Goal: Book appointment/travel/reservation

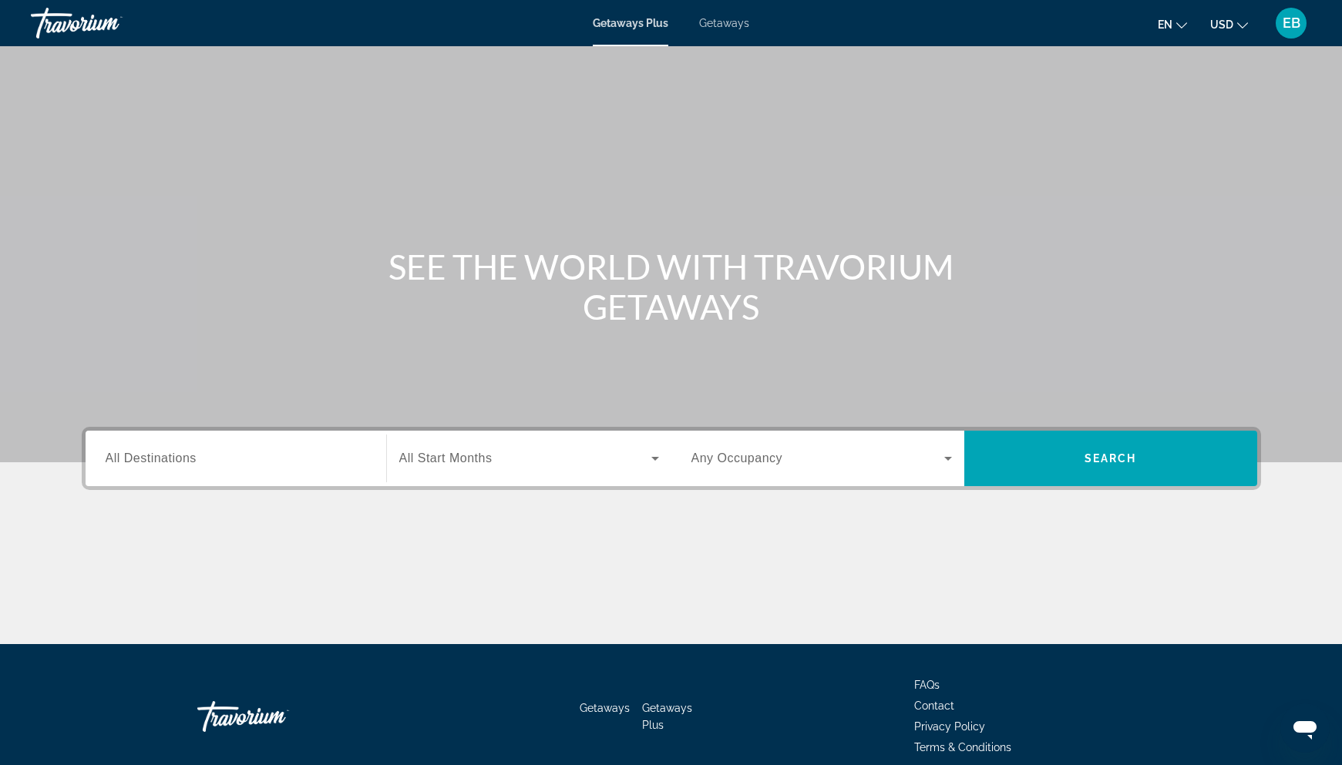
click at [734, 22] on span "Getaways" at bounding box center [724, 23] width 50 height 12
click at [311, 465] on input "Destination All Destinations" at bounding box center [236, 459] width 260 height 18
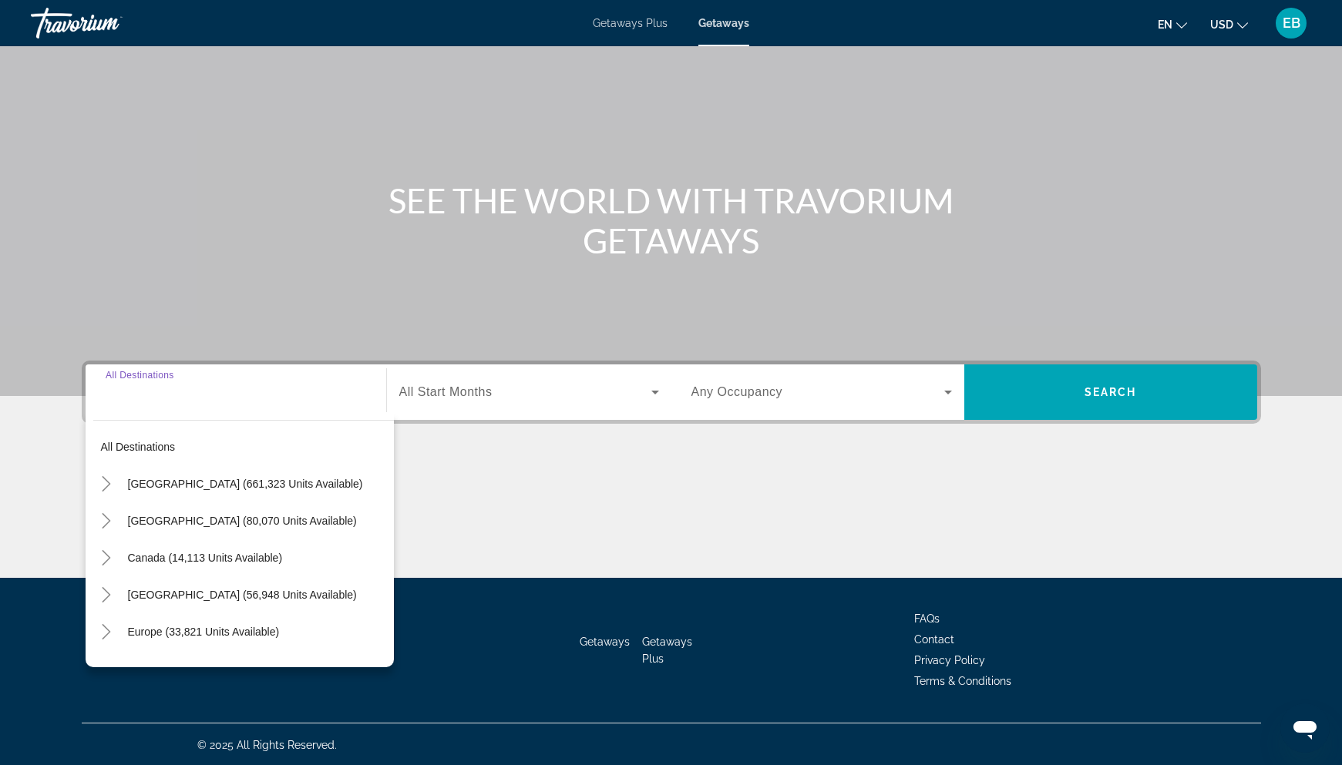
scroll to position [68, 0]
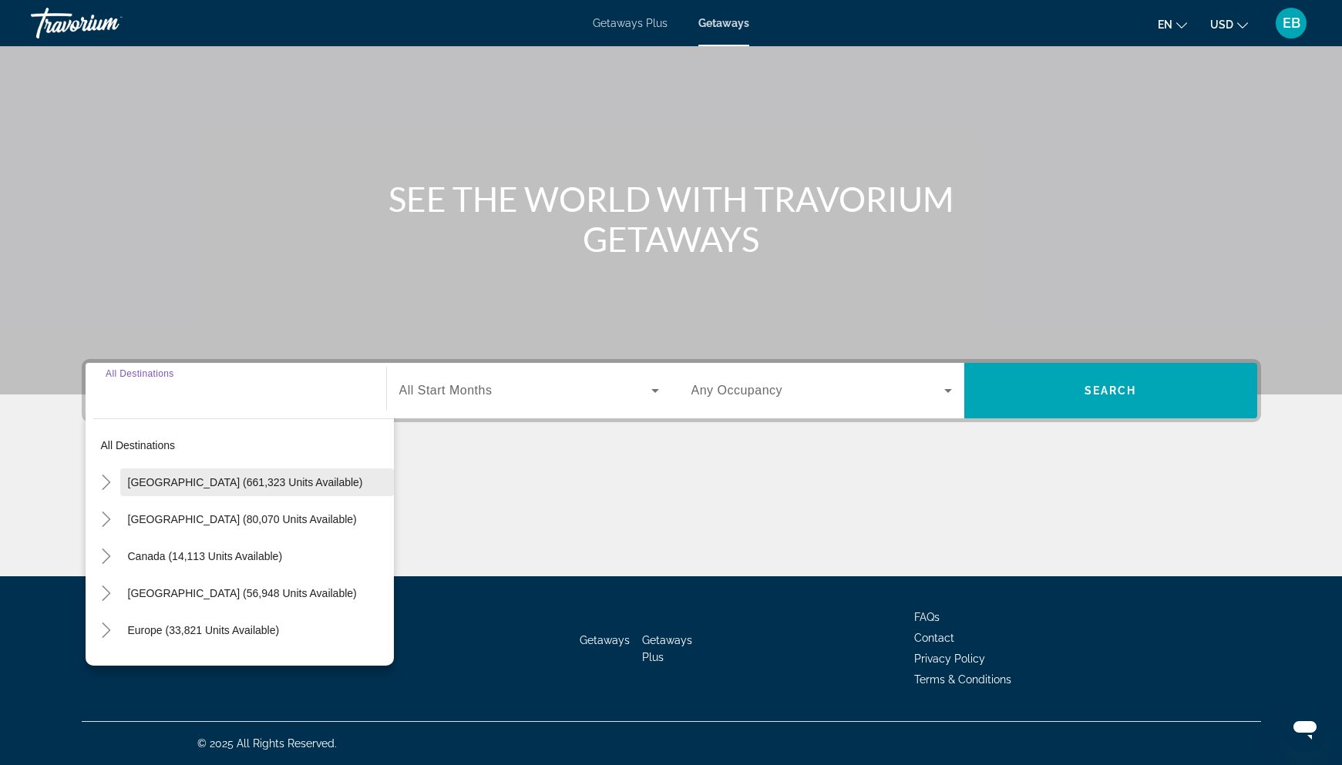
click at [210, 487] on span "[GEOGRAPHIC_DATA] (661,323 units available)" at bounding box center [245, 482] width 235 height 12
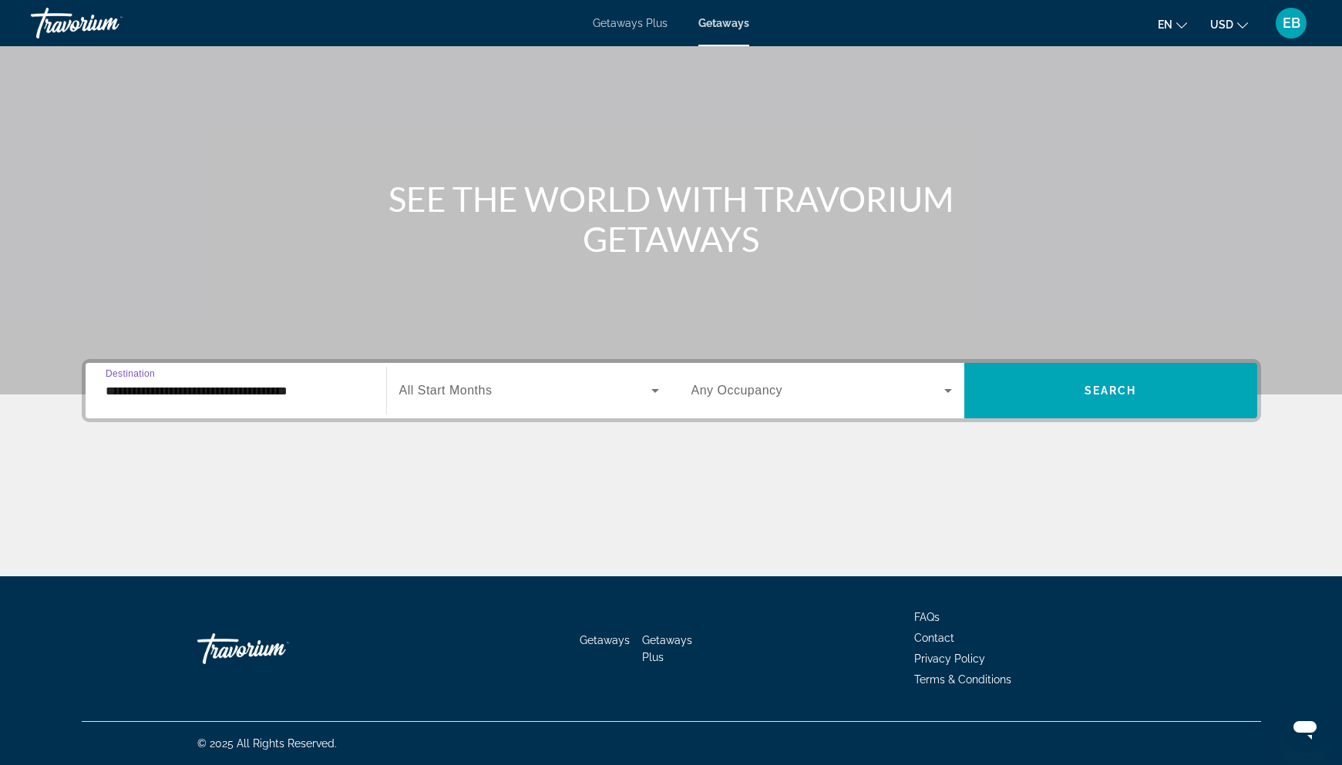
click at [241, 395] on input "**********" at bounding box center [236, 391] width 260 height 18
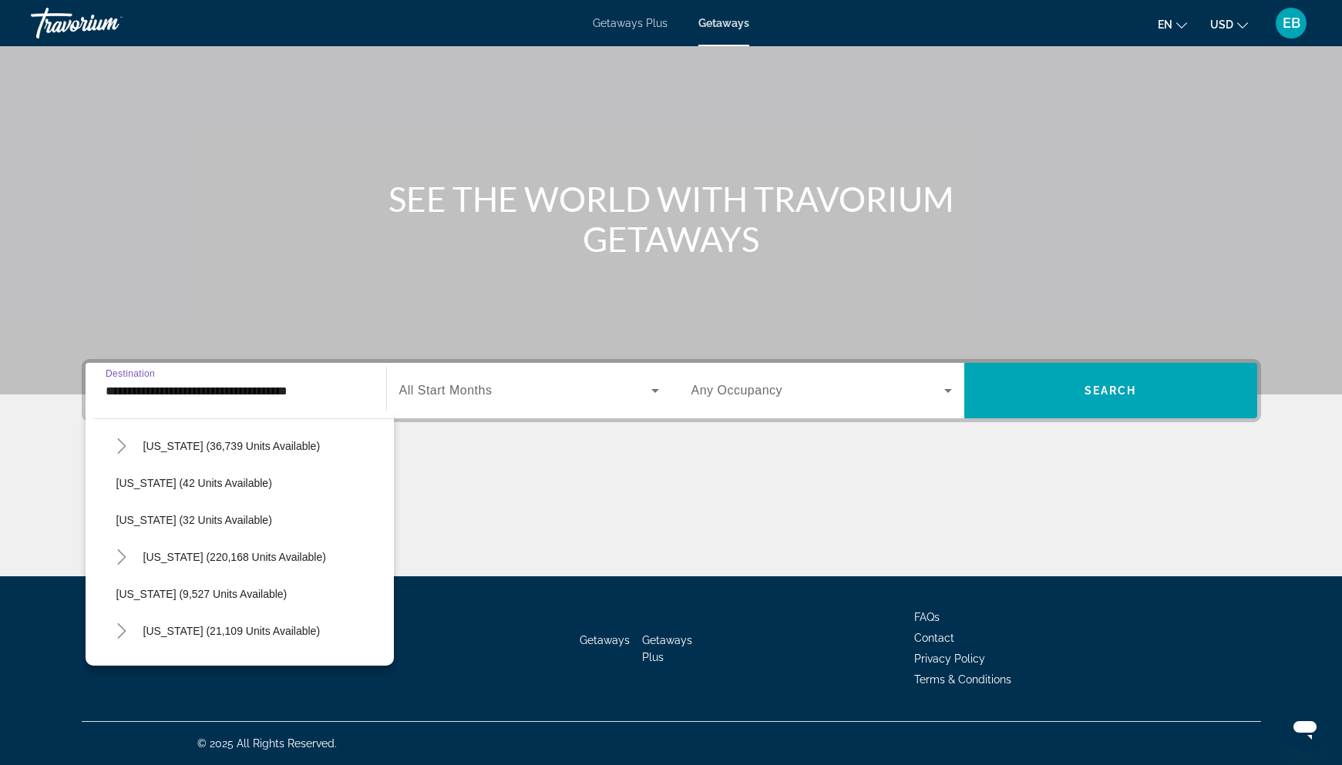
scroll to position [187, 0]
click at [123, 551] on icon "Toggle Florida (220,168 units available)" at bounding box center [122, 553] width 8 height 15
click at [152, 587] on span "[GEOGRAPHIC_DATA] (92,773 units available)" at bounding box center [246, 591] width 229 height 12
type input "**********"
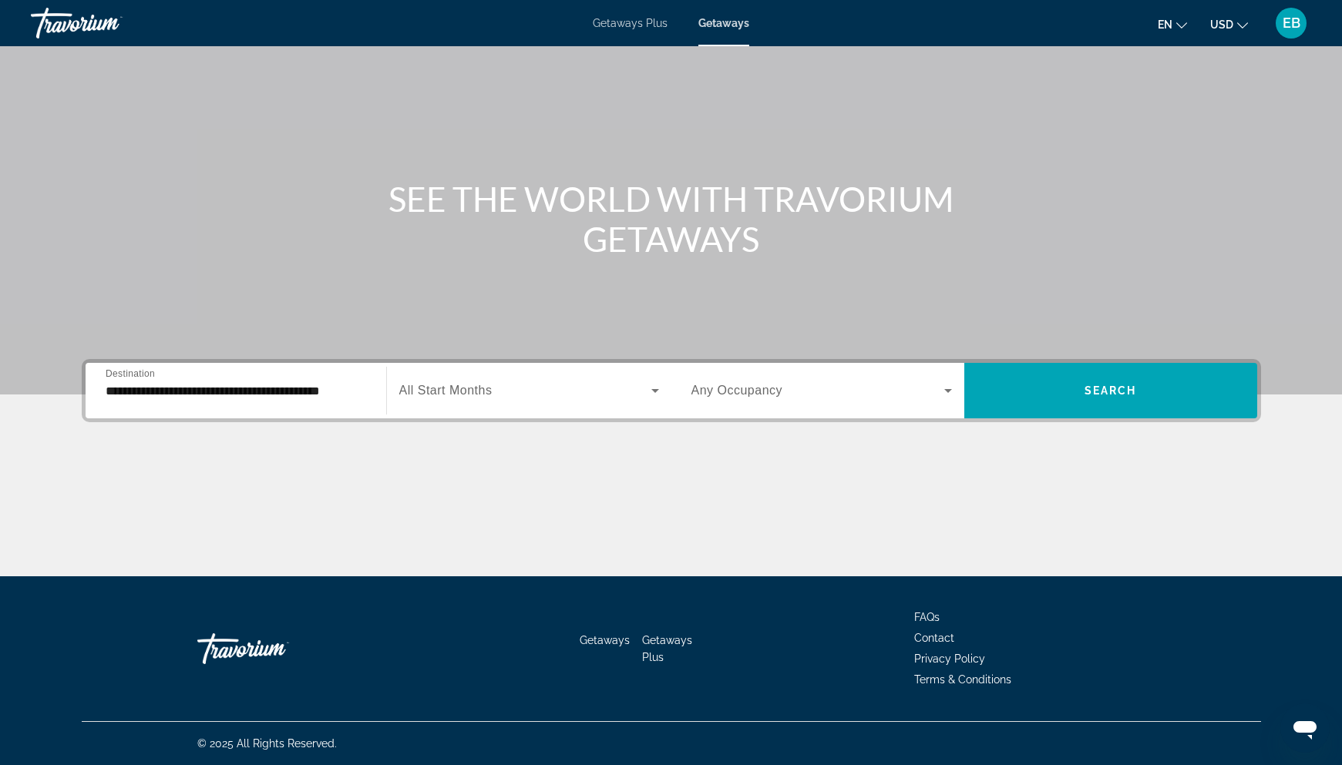
click at [551, 400] on div "Search widget" at bounding box center [529, 390] width 260 height 43
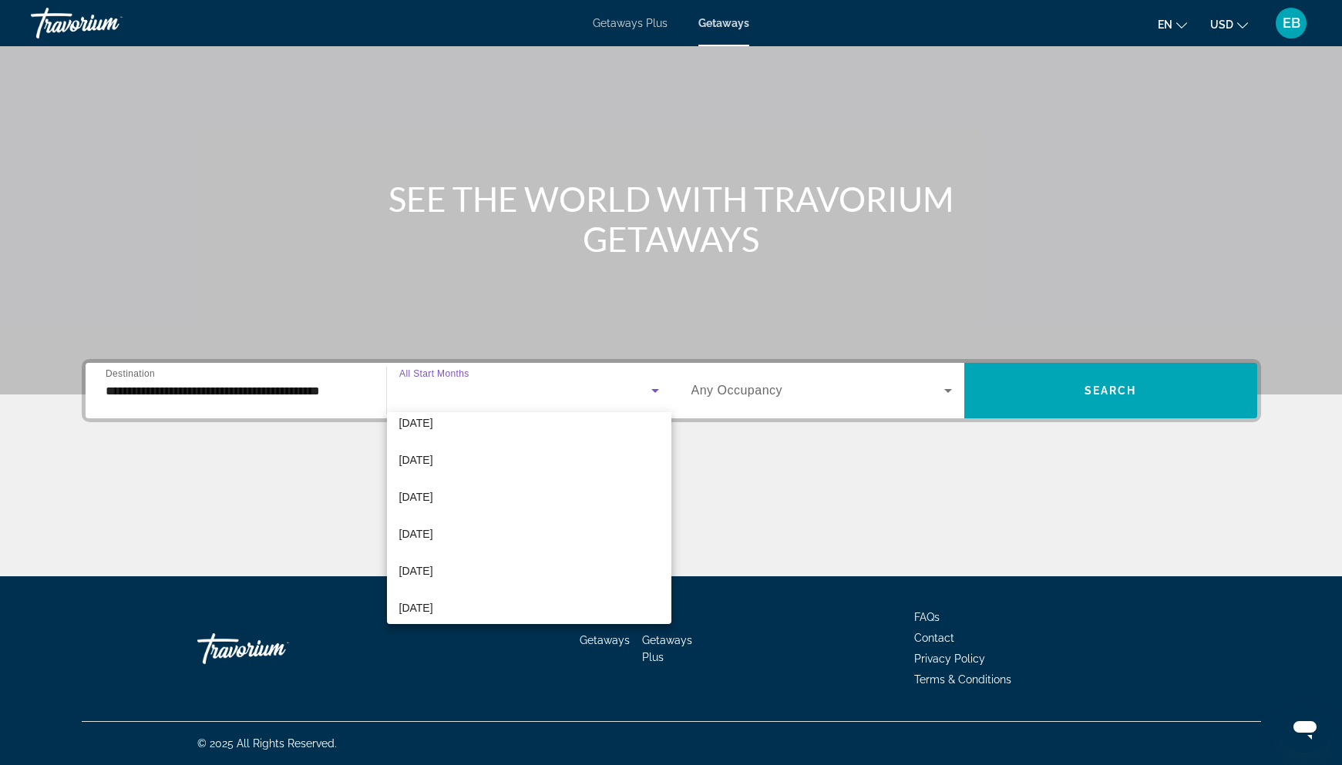
scroll to position [172, 0]
click at [525, 547] on mat-option "[DATE]" at bounding box center [529, 561] width 284 height 37
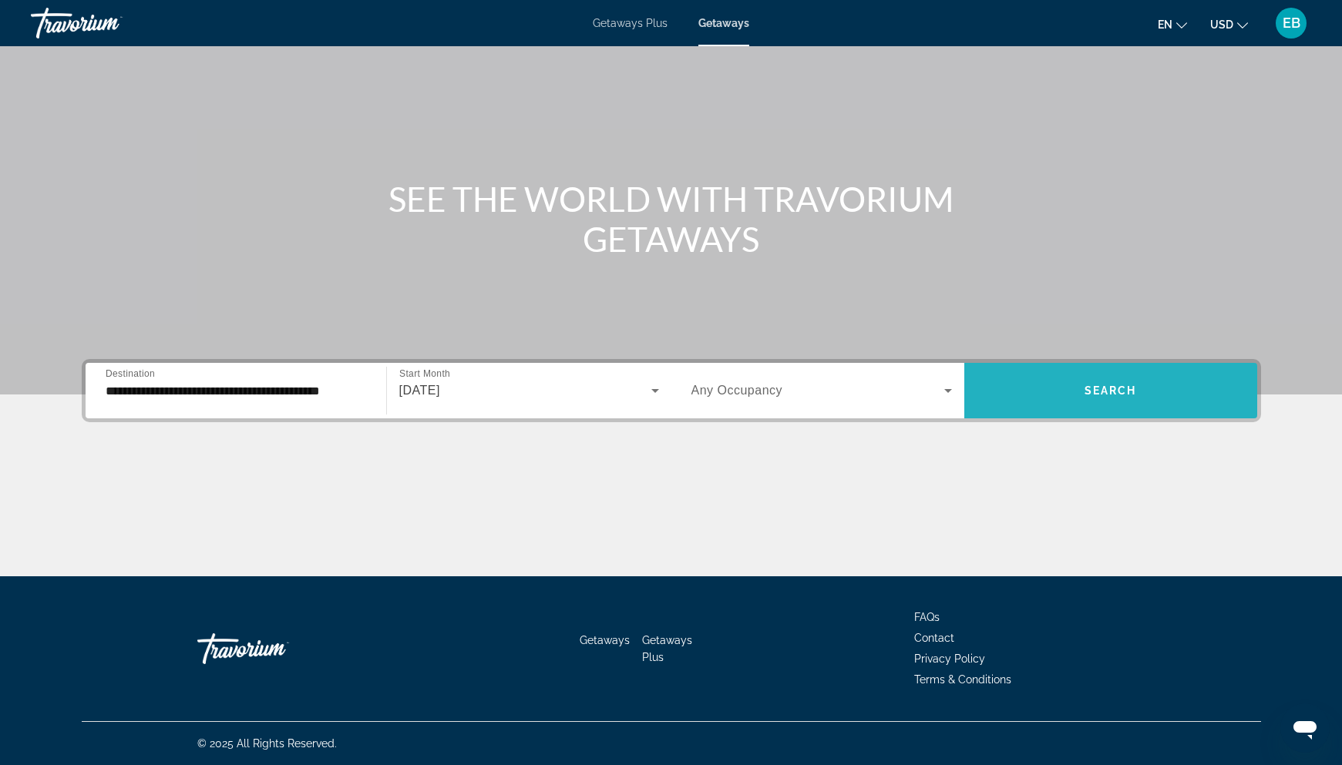
click at [1070, 388] on span "Search widget" at bounding box center [1110, 390] width 293 height 37
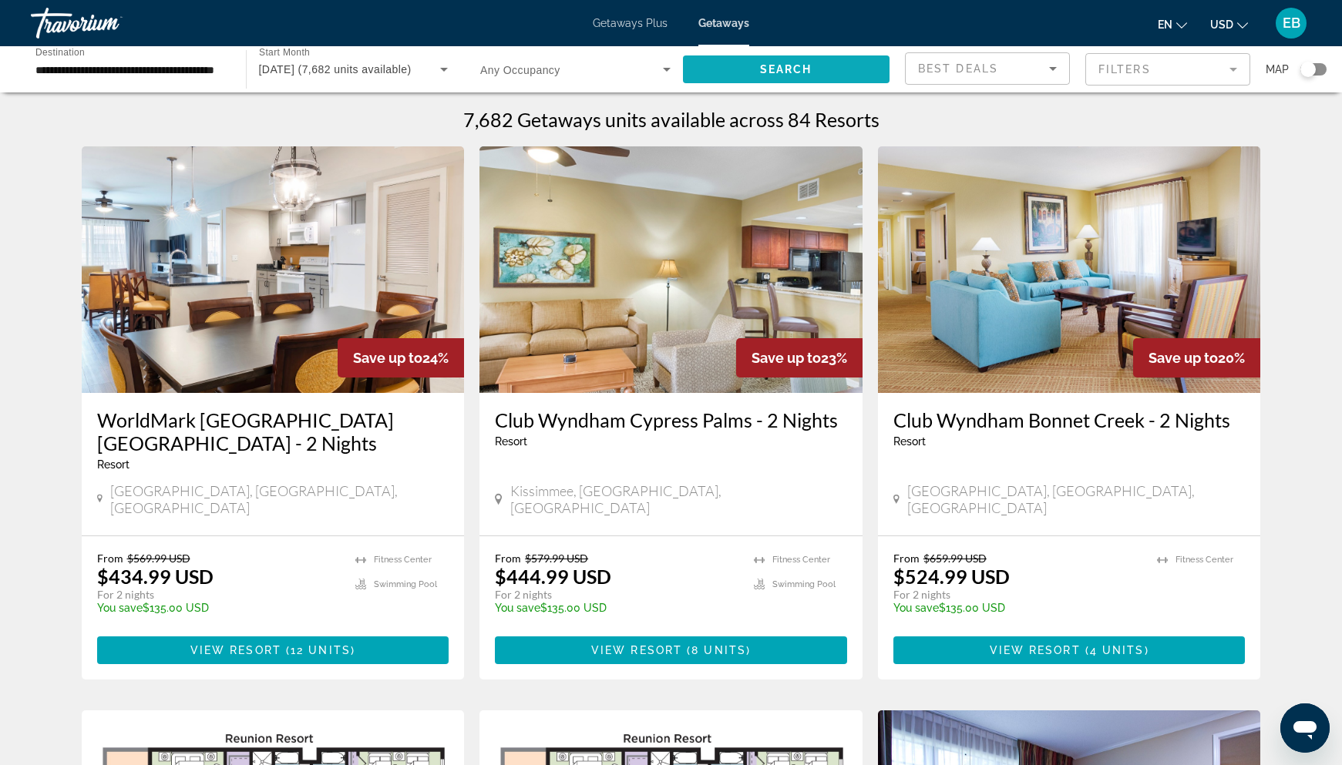
click at [748, 76] on span "Search widget" at bounding box center [786, 69] width 207 height 37
click at [1125, 73] on mat-form-field "Filters" at bounding box center [1167, 69] width 165 height 32
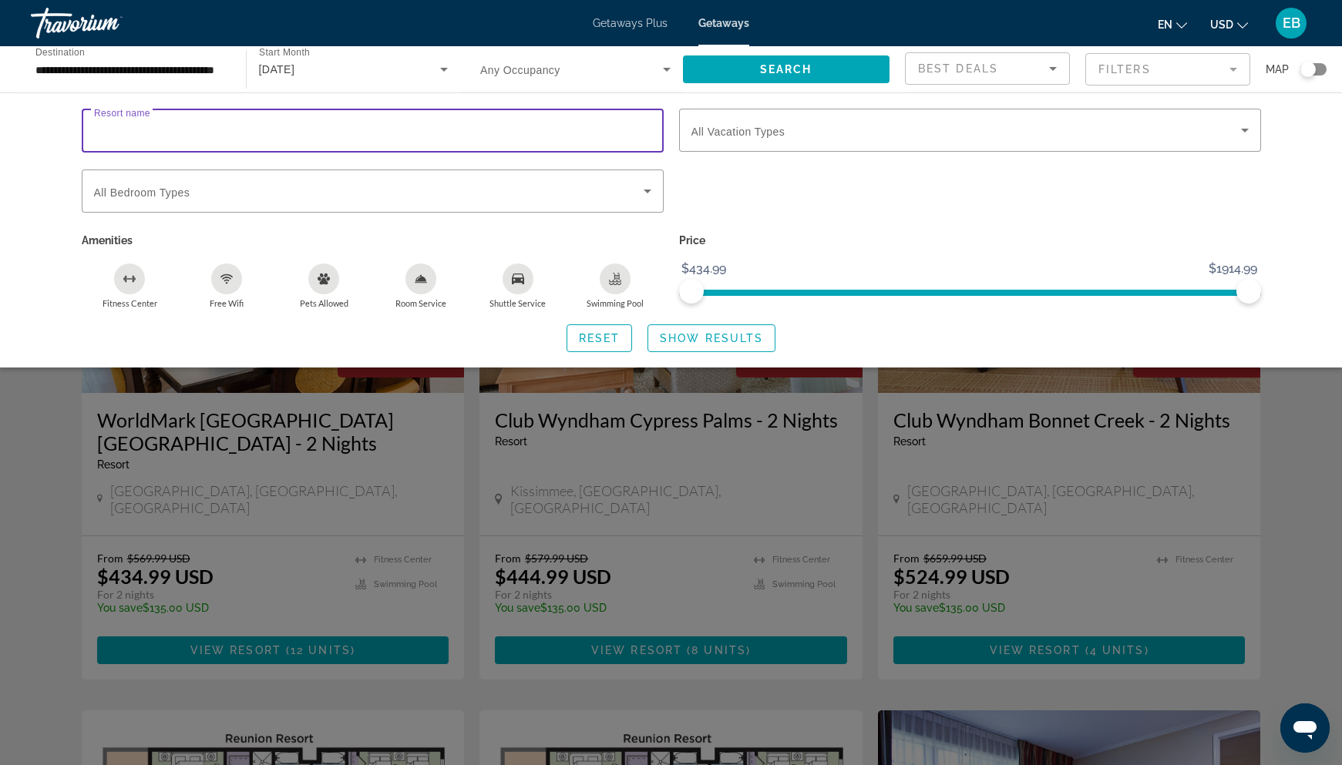
click at [355, 124] on input "Resort name" at bounding box center [372, 131] width 557 height 18
type input "**********"
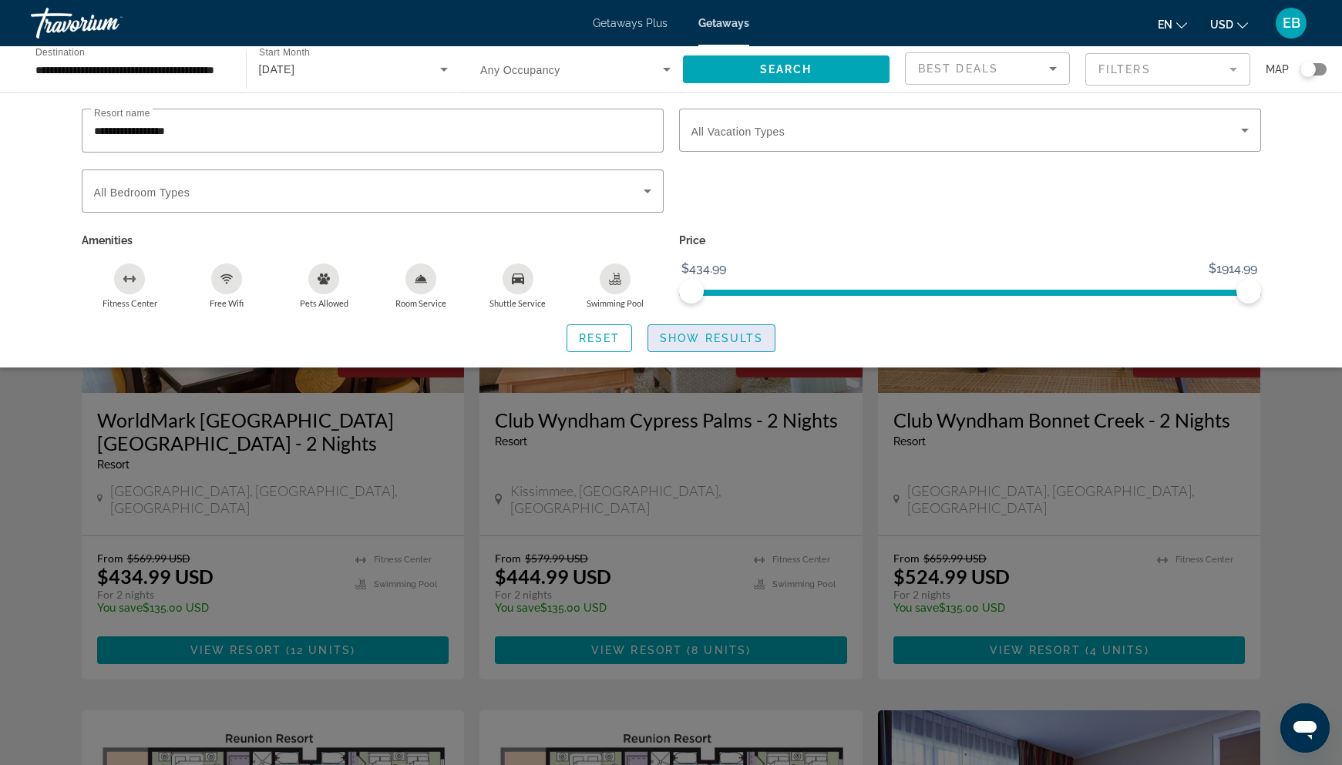
click at [691, 341] on span "Show Results" at bounding box center [711, 338] width 103 height 12
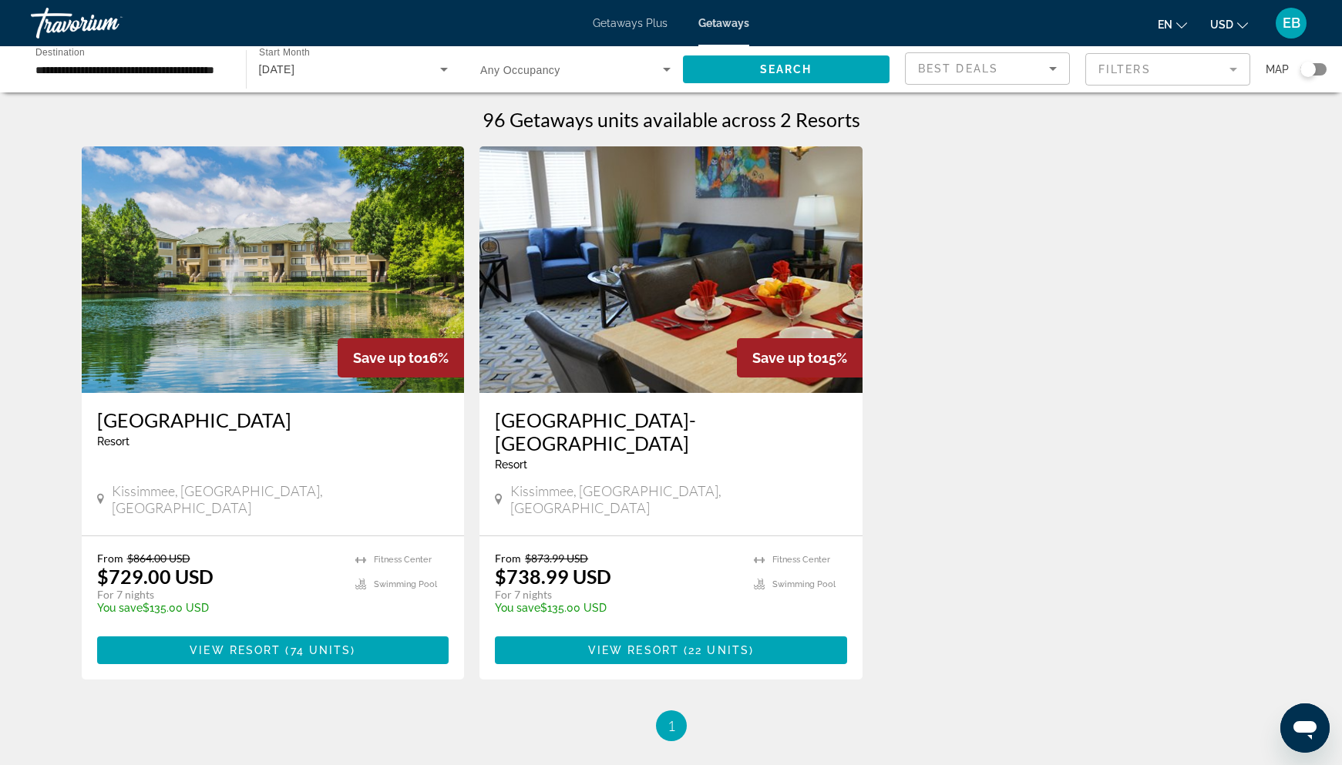
click at [304, 312] on img "Main content" at bounding box center [273, 269] width 383 height 247
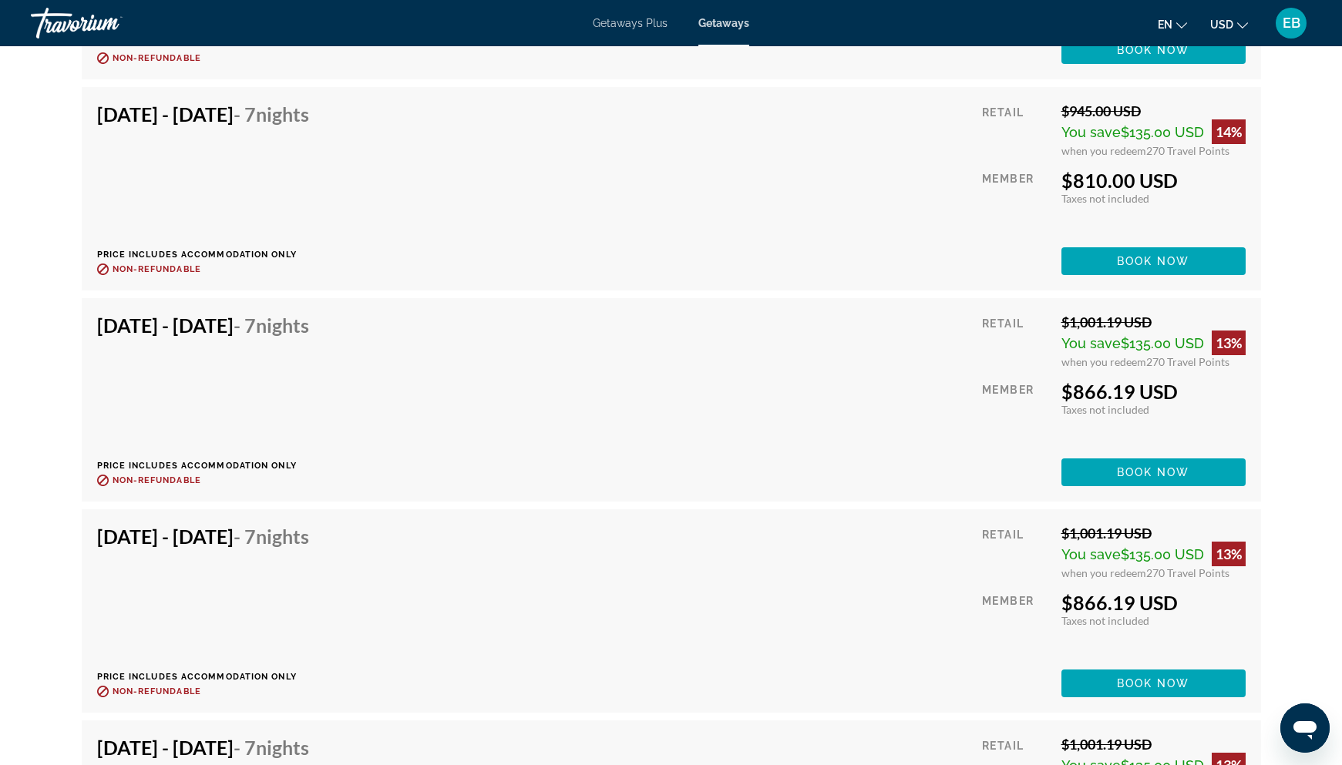
scroll to position [5269, 0]
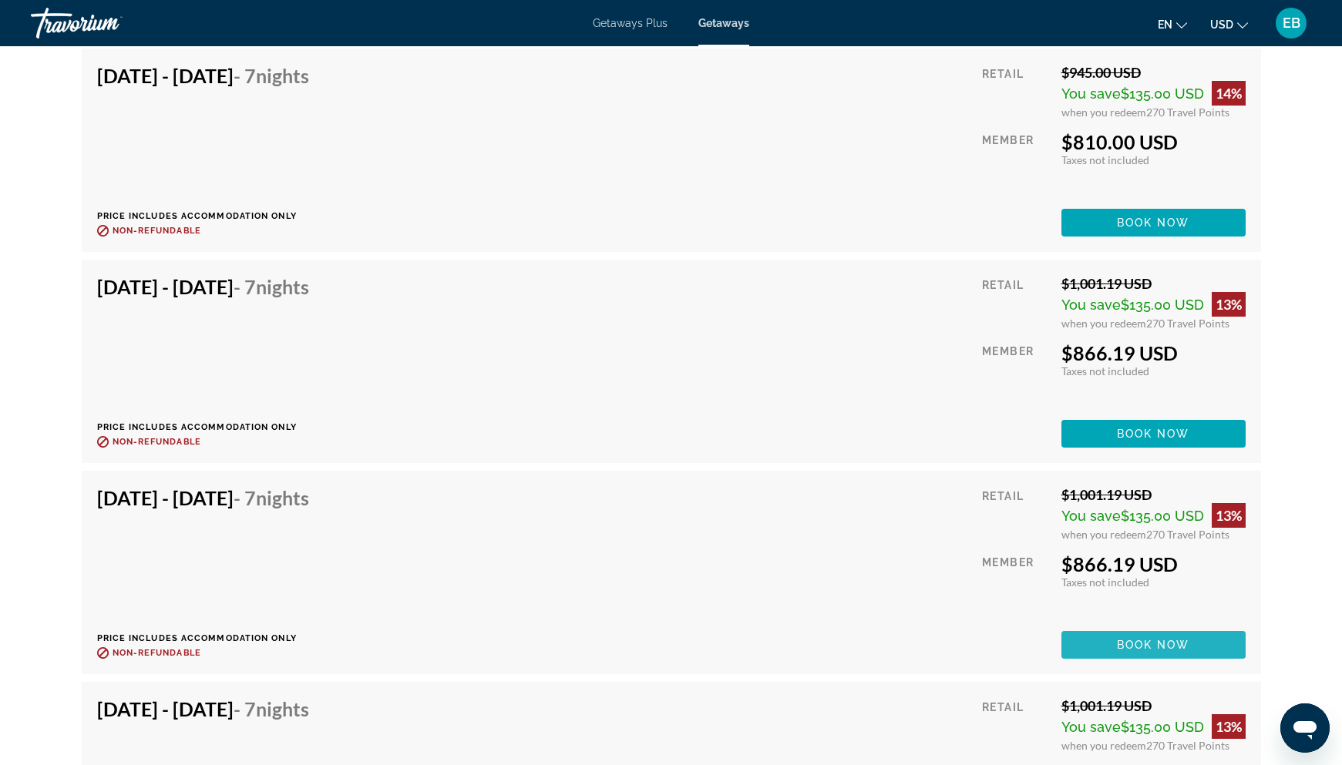
click at [1131, 639] on span "Book now" at bounding box center [1153, 645] width 73 height 12
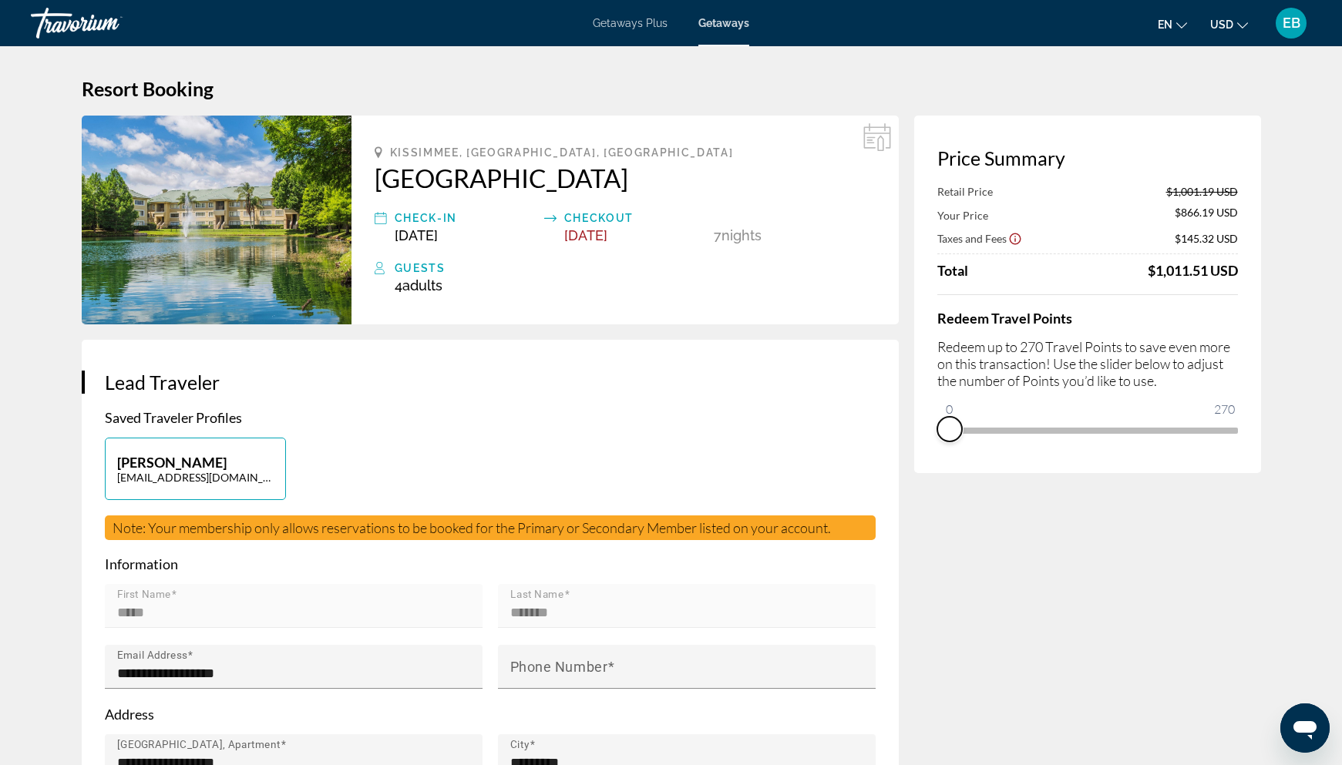
drag, startPoint x: 1221, startPoint y: 452, endPoint x: 916, endPoint y: 452, distance: 304.4
click at [916, 452] on div "Price Summary Retail Price $1,001.19 USD Your Price $866.19 USD Taxes and Fees …" at bounding box center [1087, 295] width 347 height 358
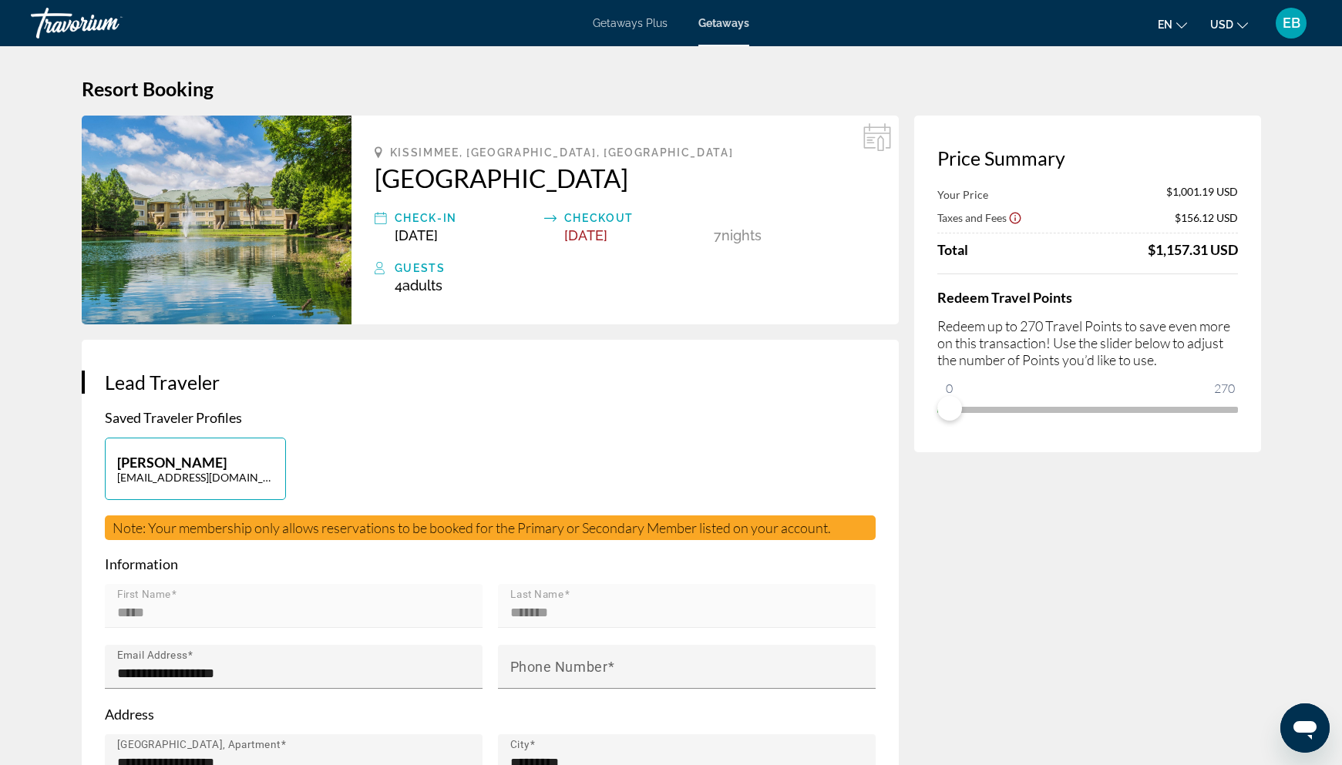
click at [723, 24] on span "Getaways" at bounding box center [723, 23] width 51 height 12
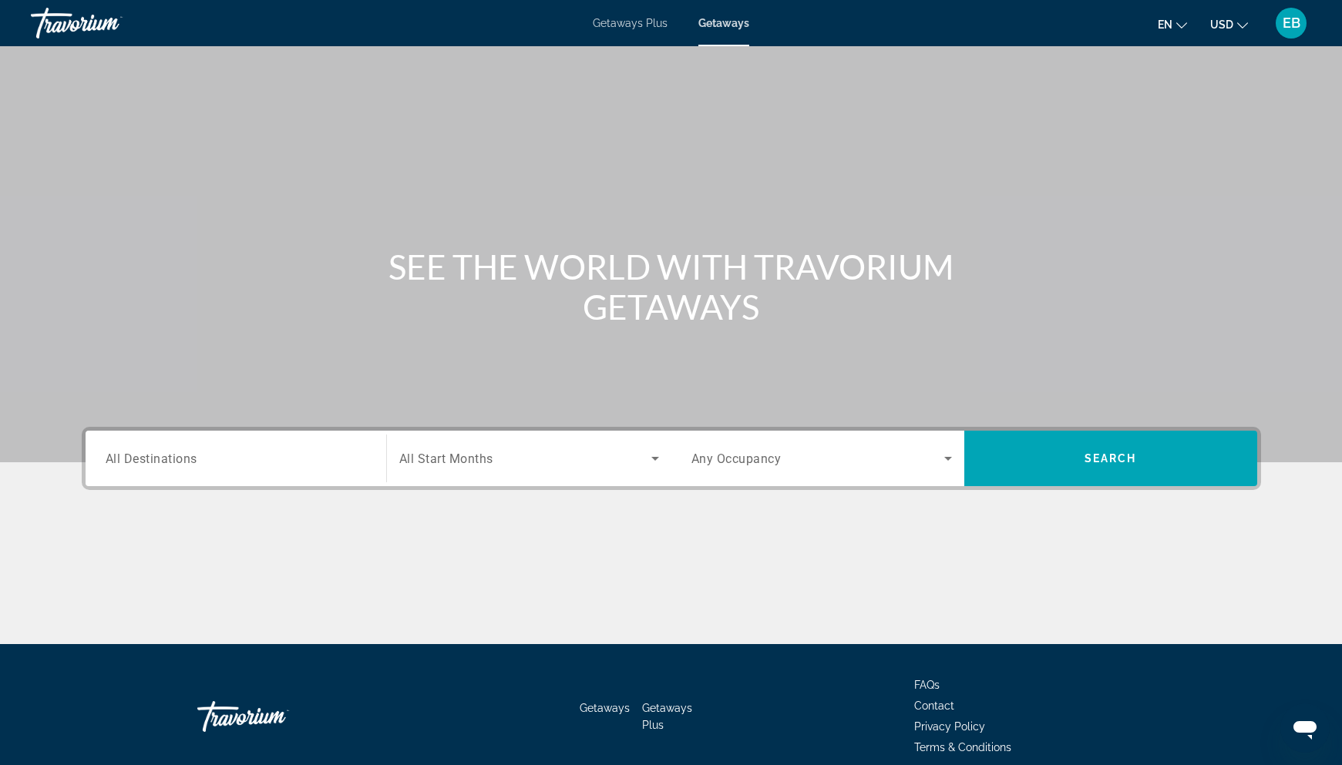
click at [289, 470] on div "Search widget" at bounding box center [236, 459] width 260 height 44
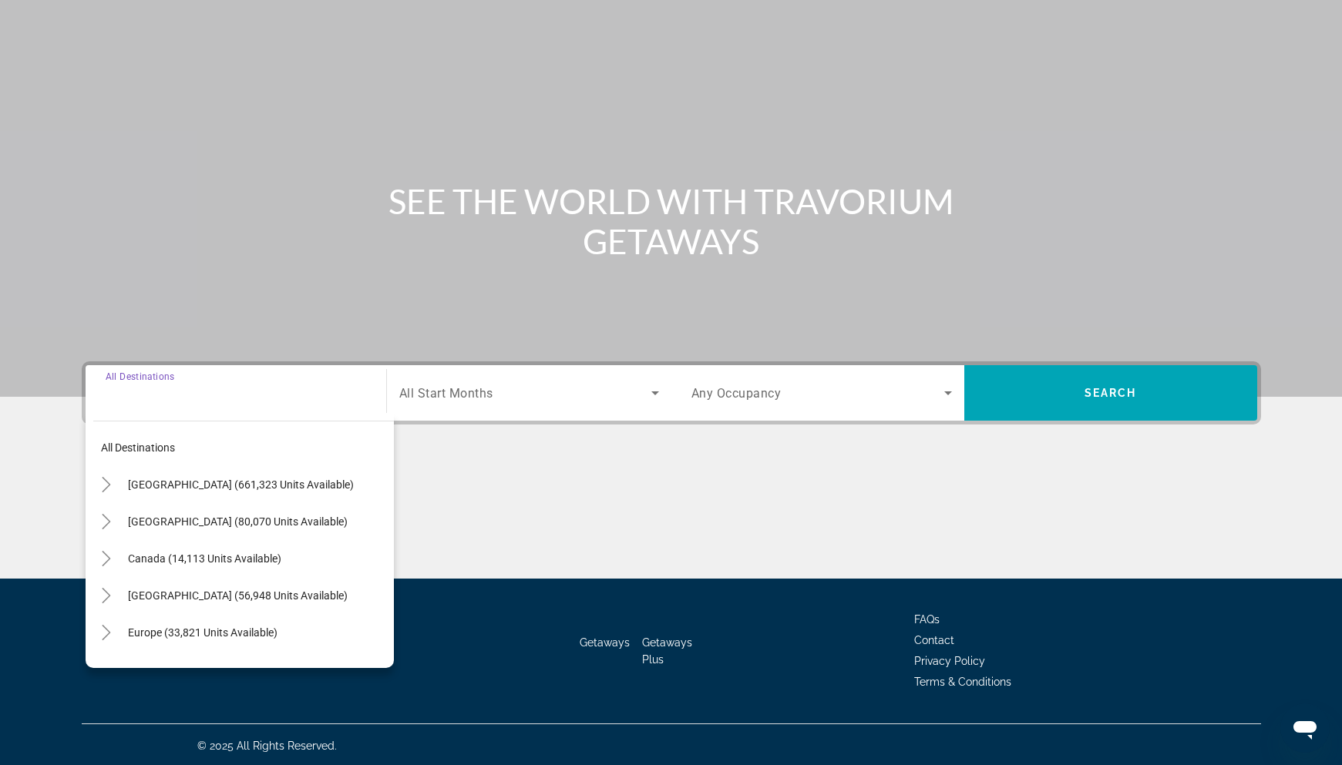
scroll to position [68, 0]
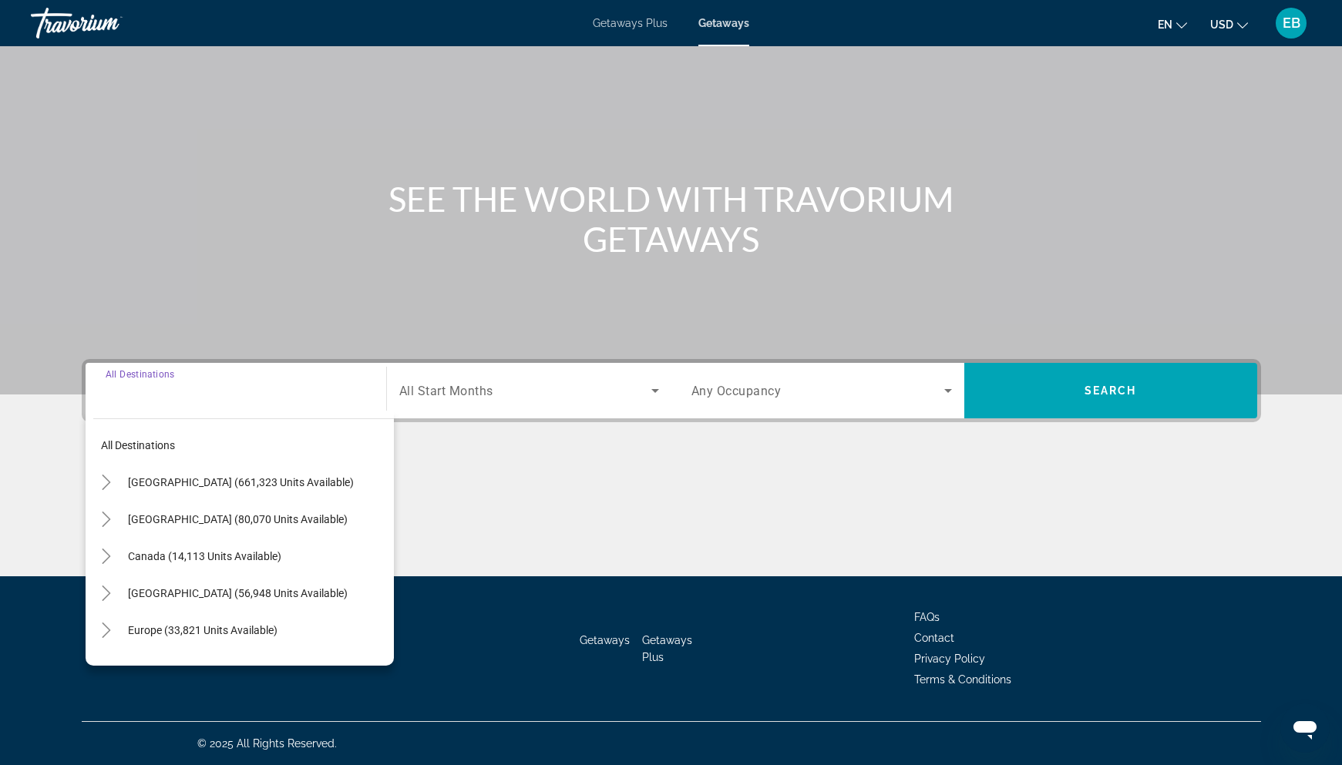
click at [213, 403] on div "Search widget" at bounding box center [236, 391] width 260 height 44
click at [109, 520] on icon "Toggle Mexico (80,070 units available)" at bounding box center [106, 519] width 8 height 15
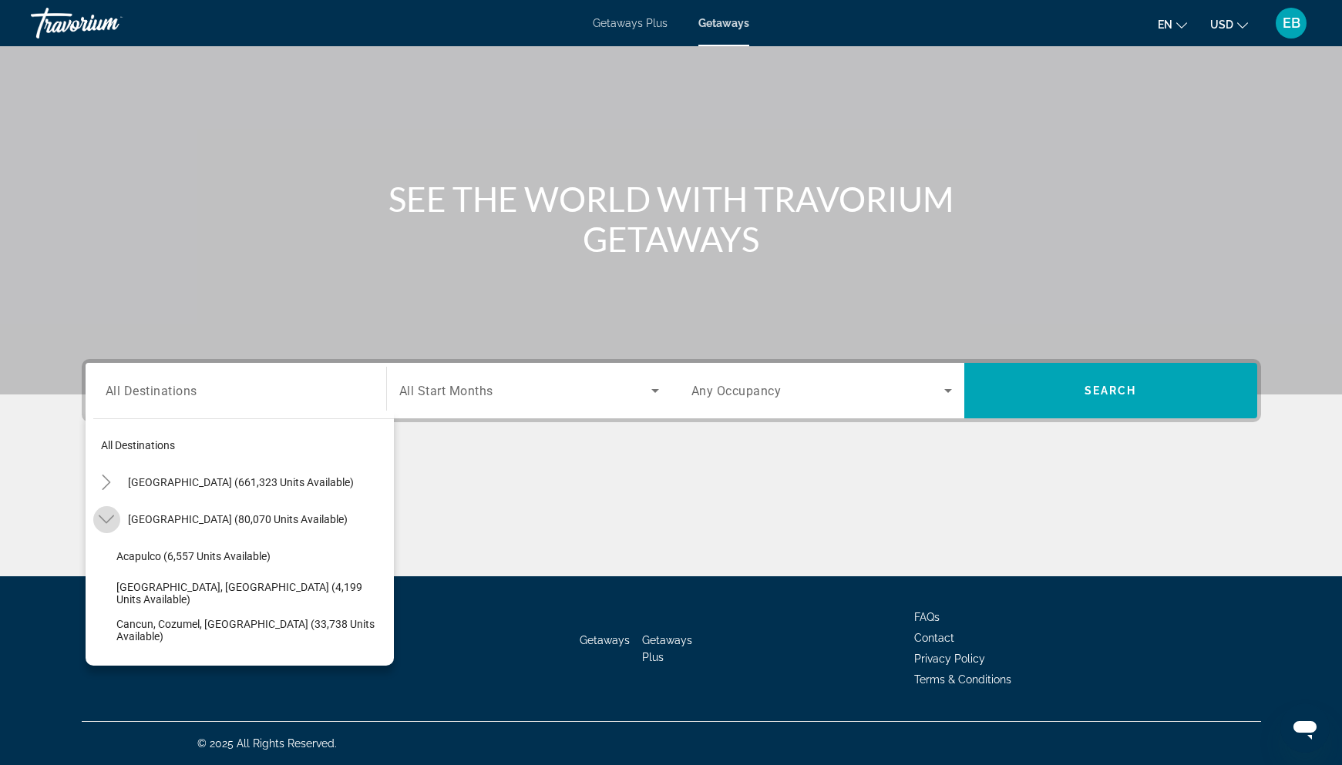
scroll to position [82, 0]
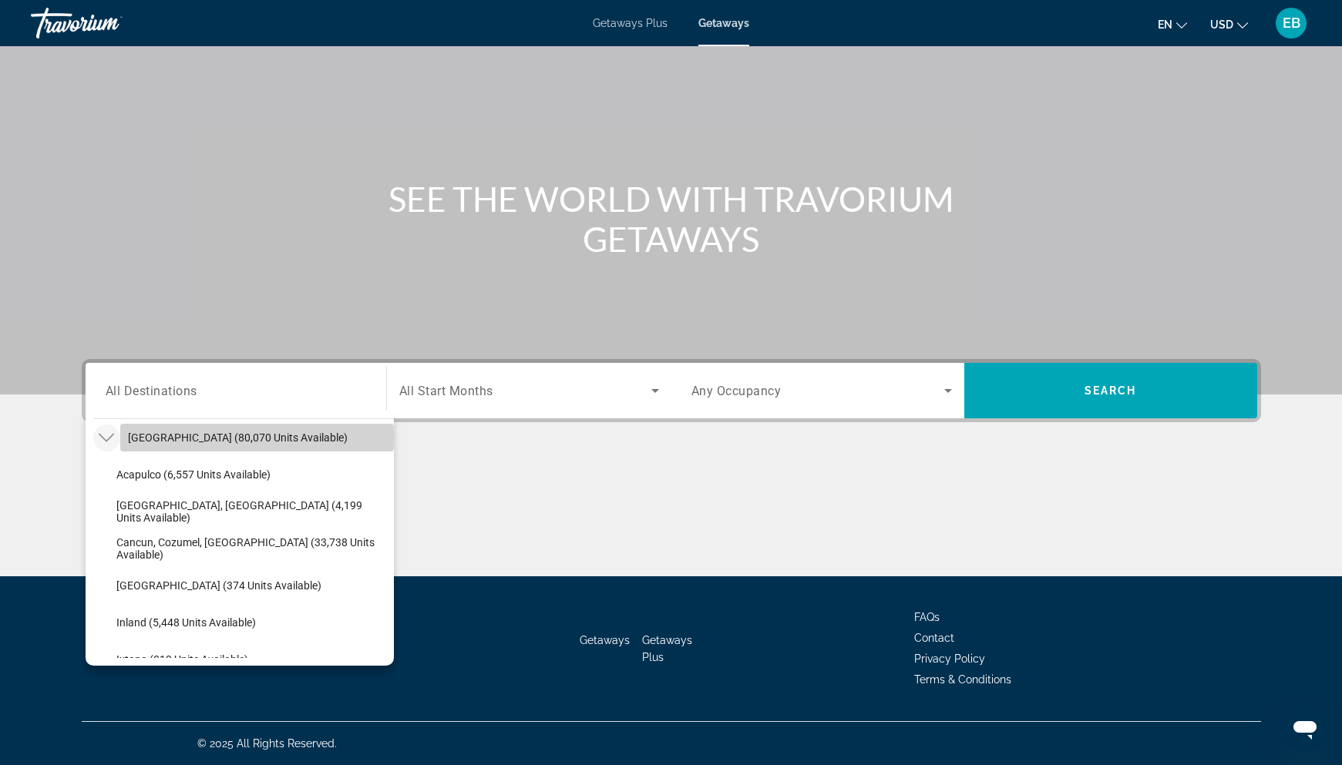
click at [170, 438] on span "[GEOGRAPHIC_DATA] (80,070 units available)" at bounding box center [238, 438] width 220 height 12
type input "**********"
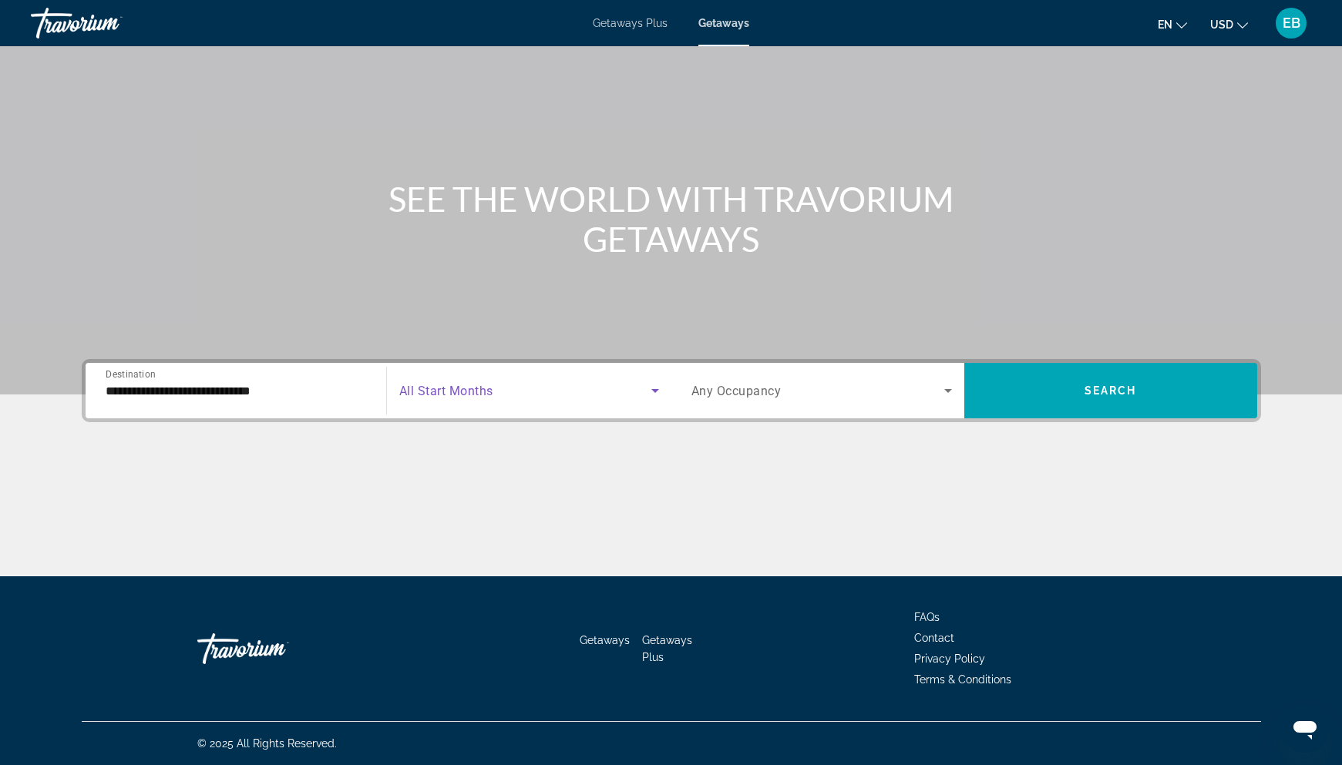
click at [485, 381] on span "Search widget" at bounding box center [525, 390] width 252 height 18
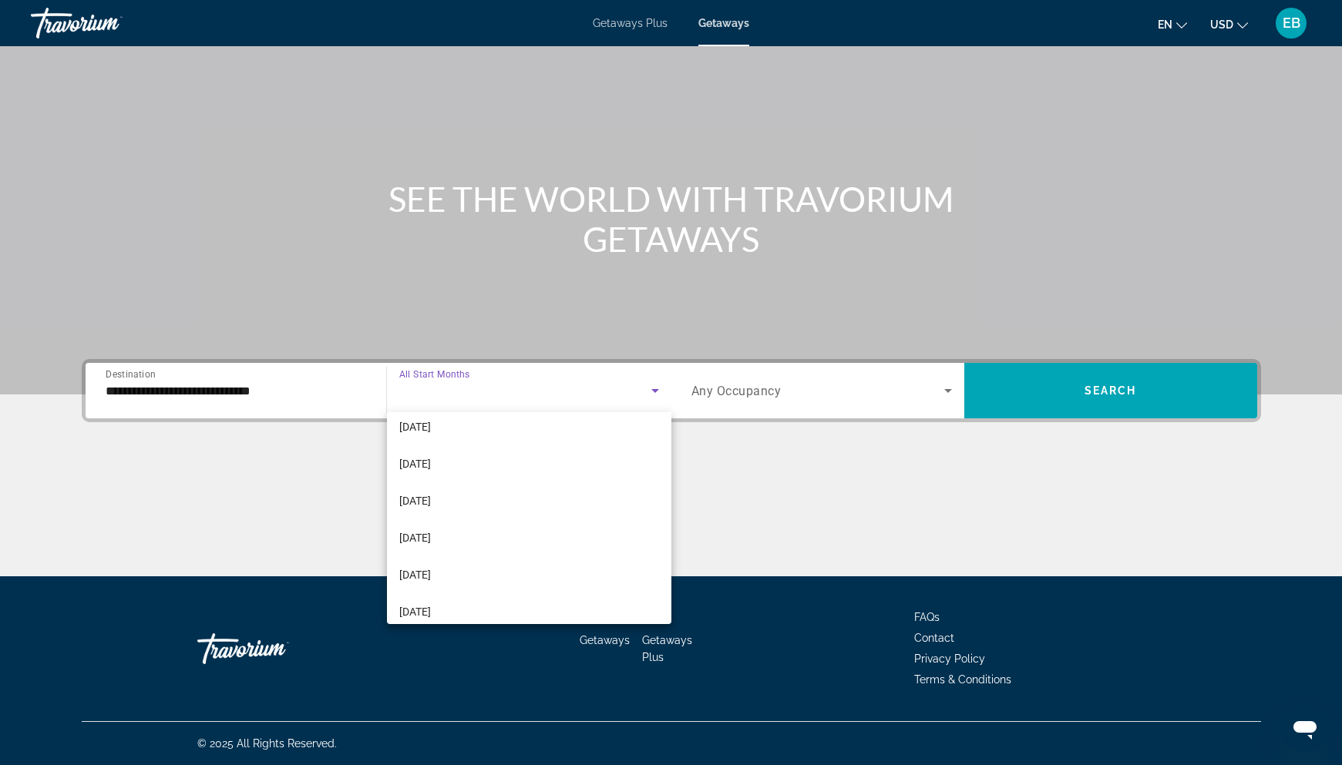
scroll to position [311, 0]
click at [489, 533] on mat-option "[DATE]" at bounding box center [529, 532] width 284 height 37
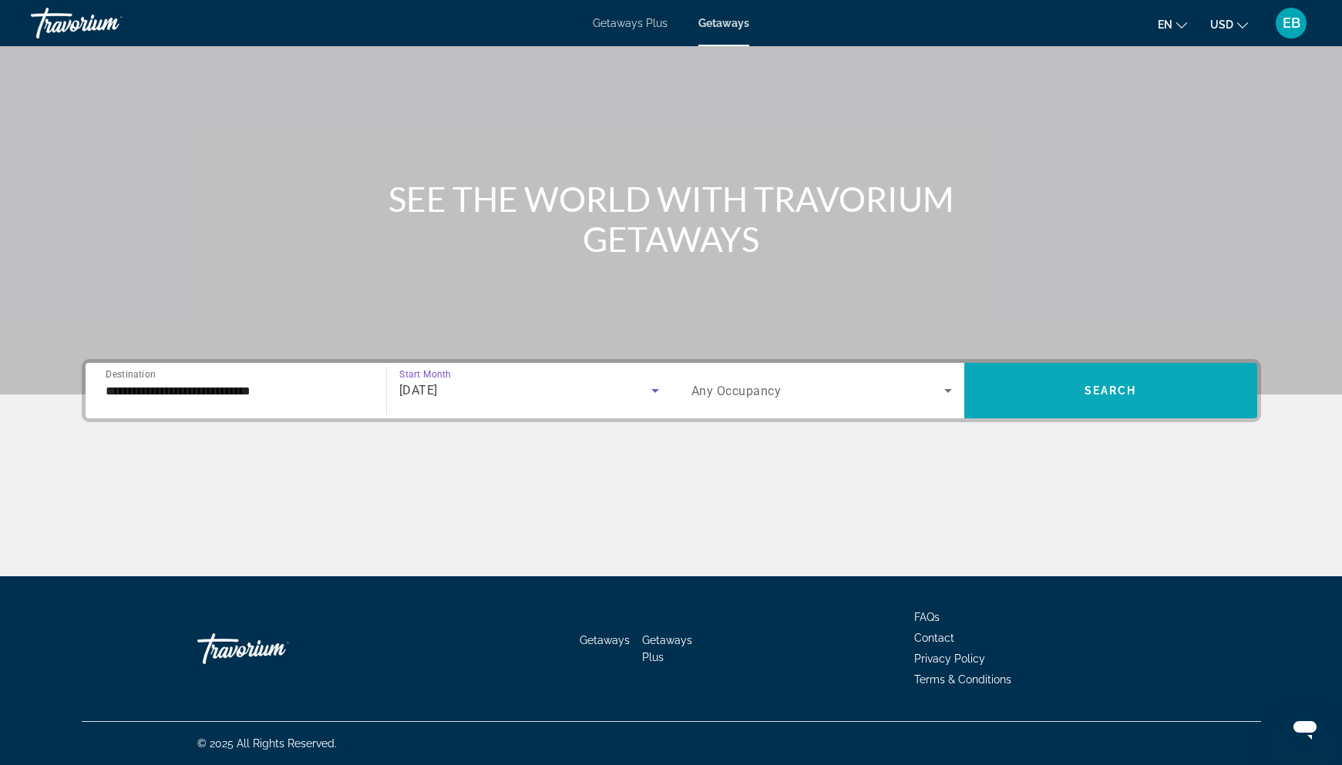
click at [1112, 398] on span "Search widget" at bounding box center [1110, 390] width 293 height 37
